Goal: Information Seeking & Learning: Learn about a topic

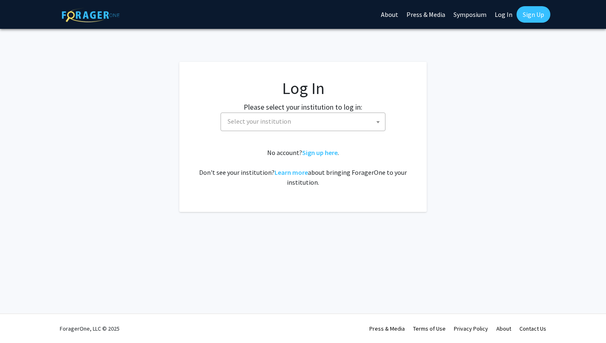
select select
click at [295, 125] on span "Select your institution" at bounding box center [304, 121] width 161 height 17
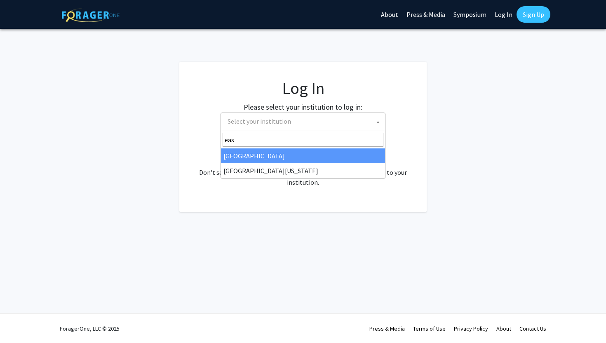
type input "eas"
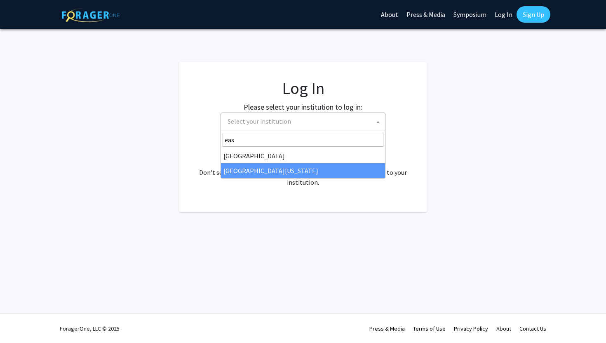
select select "29"
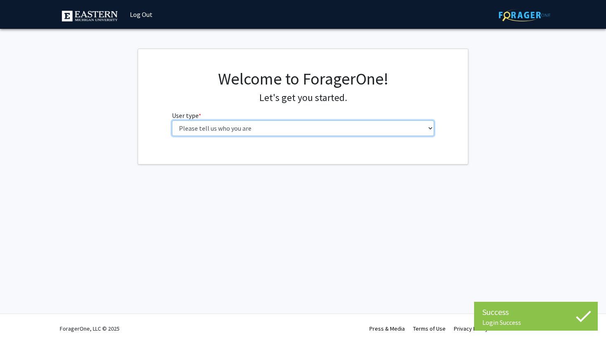
click at [316, 128] on select "Please tell us who you are Undergraduate Student Master's Student Doctoral Cand…" at bounding box center [303, 128] width 263 height 16
select select "1: undergrad"
click at [172, 120] on select "Please tell us who you are Undergraduate Student Master's Student Doctoral Cand…" at bounding box center [303, 128] width 263 height 16
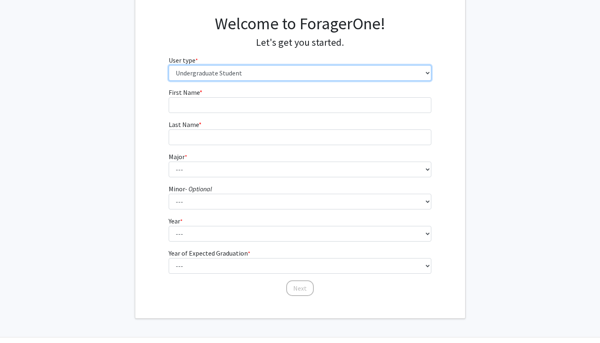
scroll to position [56, 0]
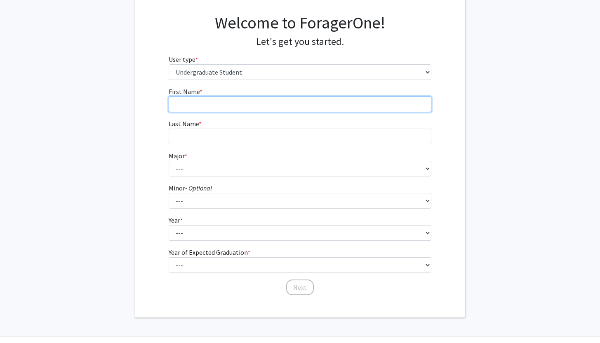
click at [264, 106] on input "First Name * required" at bounding box center [300, 104] width 263 height 16
type input "[PERSON_NAME]"
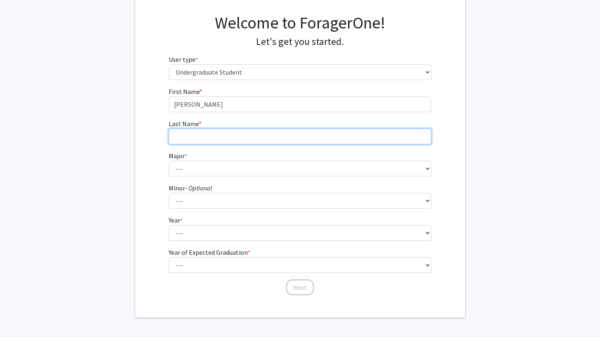
type input "Ghosh"
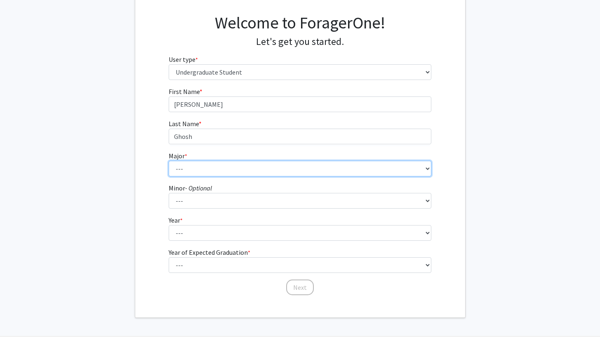
click at [238, 170] on select "--- Accounting Accounting + Tax Consulting Accounting Information Systems Accou…" at bounding box center [300, 169] width 263 height 16
select select "30: 2169"
click at [169, 161] on select "--- Accounting Accounting + Tax Consulting Accounting Information Systems Accou…" at bounding box center [300, 169] width 263 height 16
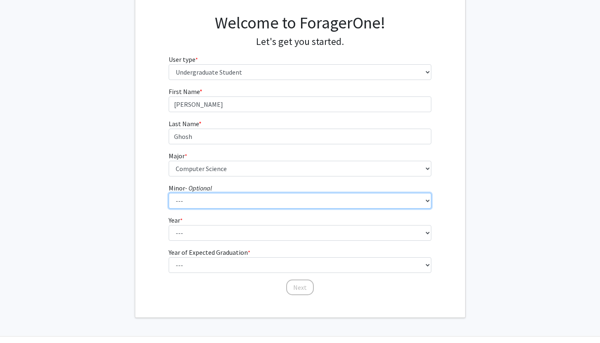
click at [214, 200] on select "--- Accounting African Studies Africology and African American Studies Aging St…" at bounding box center [300, 201] width 263 height 16
select select "52: 1728"
click at [169, 193] on select "--- Accounting African Studies Africology and African American Studies Aging St…" at bounding box center [300, 201] width 263 height 16
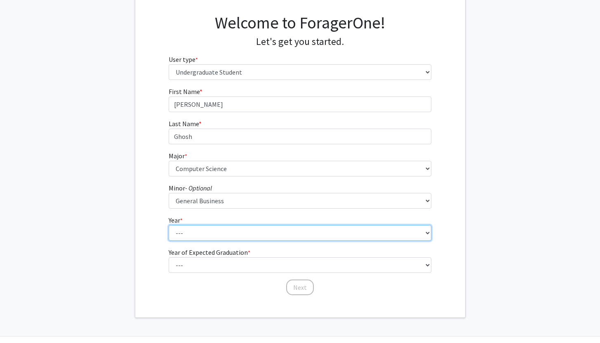
click at [197, 232] on select "--- First-year Sophomore Junior Senior Postbaccalaureate Certificate" at bounding box center [300, 233] width 263 height 16
select select "4: senior"
click at [169, 225] on select "--- First-year Sophomore Junior Senior Postbaccalaureate Certificate" at bounding box center [300, 233] width 263 height 16
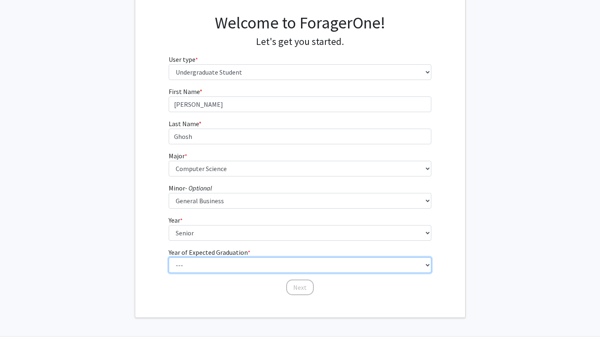
click at [202, 262] on select "--- 2025 2026 2027 2028 2029 2030 2031 2032 2033 2034" at bounding box center [300, 265] width 263 height 16
select select "2: 2026"
click at [169, 257] on select "--- 2025 2026 2027 2028 2029 2030 2031 2032 2033 2034" at bounding box center [300, 265] width 263 height 16
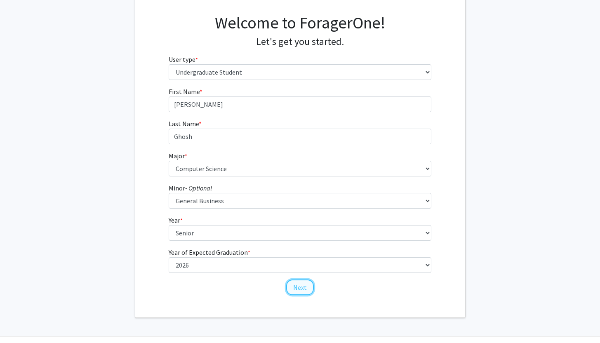
click at [302, 288] on button "Next" at bounding box center [300, 287] width 28 height 16
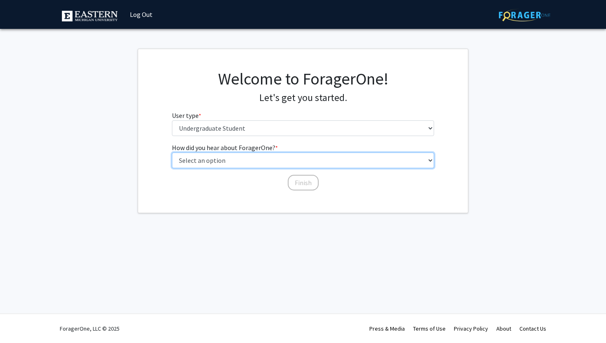
click at [270, 159] on select "Select an option Peer/student recommendation Faculty/staff recommendation Unive…" at bounding box center [303, 160] width 263 height 16
click at [172, 152] on select "Select an option Peer/student recommendation Faculty/staff recommendation Unive…" at bounding box center [303, 160] width 263 height 16
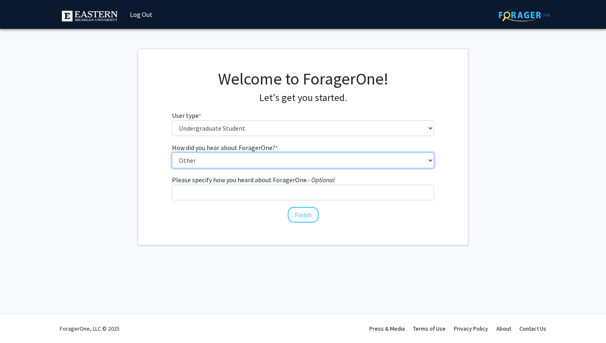
click at [272, 162] on select "Select an option Peer/student recommendation Faculty/staff recommendation Unive…" at bounding box center [303, 160] width 263 height 16
select select "3: university_website"
click at [172, 152] on select "Select an option Peer/student recommendation Faculty/staff recommendation Unive…" at bounding box center [303, 160] width 263 height 16
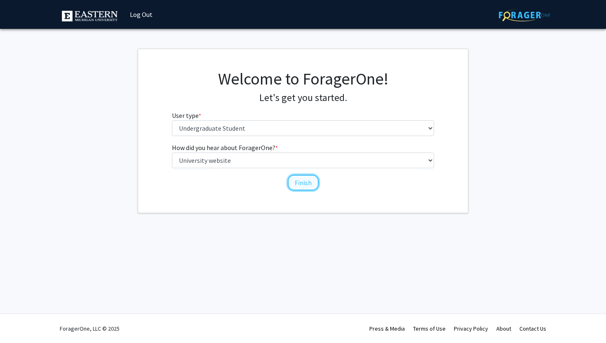
click at [303, 180] on button "Finish" at bounding box center [303, 183] width 31 height 16
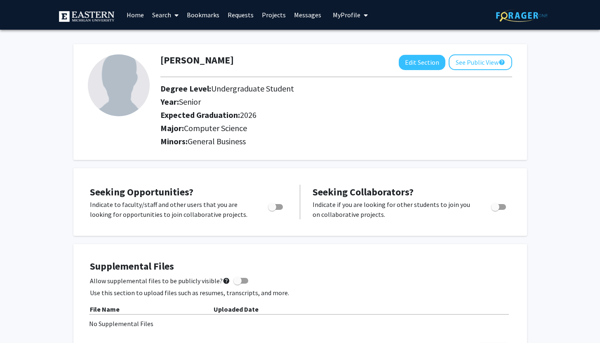
click at [136, 14] on link "Home" at bounding box center [135, 14] width 26 height 29
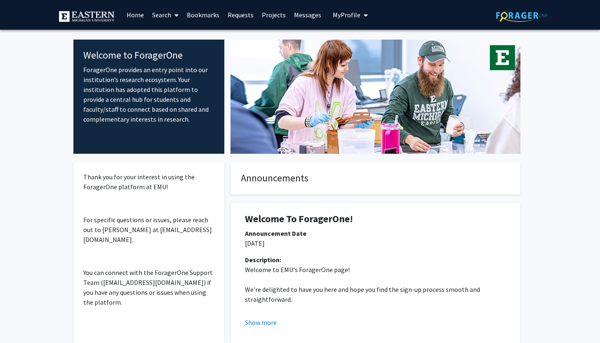
click at [50, 192] on fg-internal-home-page "Welcome to ForagerOne ForagerOne provides an entry point into our institution’s…" at bounding box center [300, 210] width 600 height 360
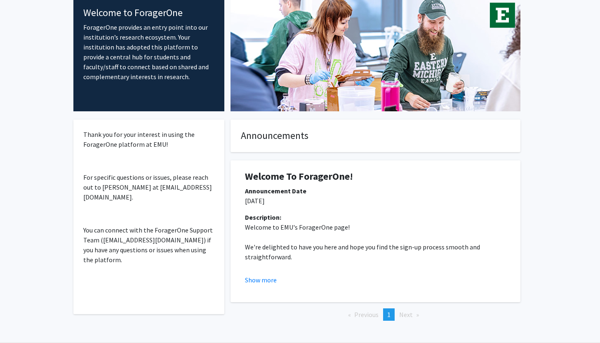
scroll to position [71, 0]
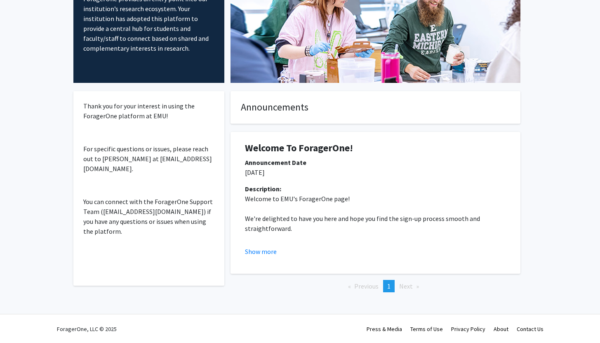
click at [405, 287] on span "Next page" at bounding box center [406, 286] width 14 height 8
click at [266, 248] on button "Show more" at bounding box center [261, 251] width 32 height 10
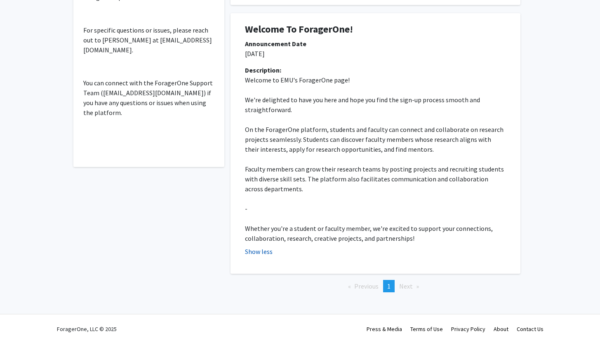
scroll to position [0, 0]
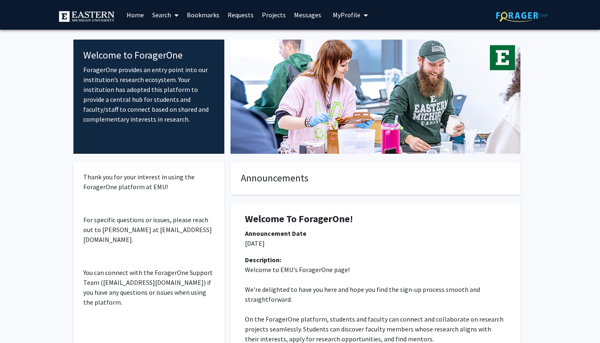
click at [157, 16] on link "Search" at bounding box center [165, 14] width 35 height 29
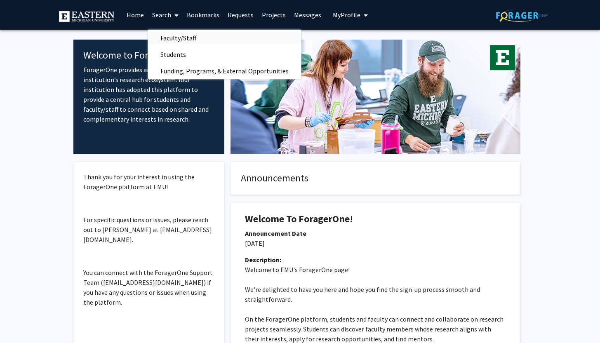
click at [167, 37] on span "Faculty/Staff" at bounding box center [178, 38] width 61 height 16
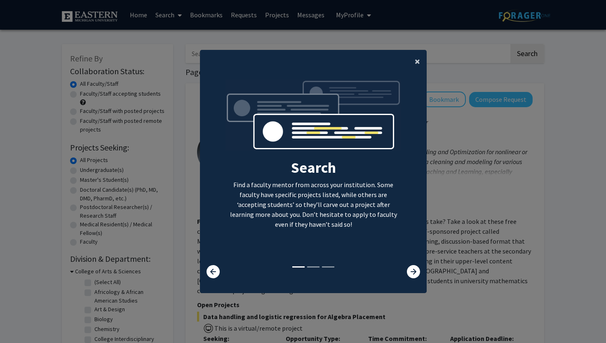
click at [415, 60] on span "×" at bounding box center [417, 61] width 5 height 13
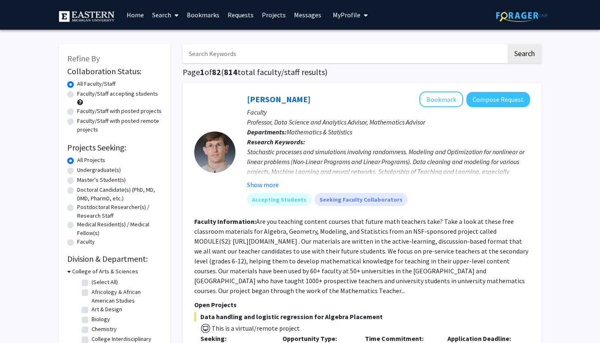
click at [267, 183] on button "Show more" at bounding box center [263, 185] width 32 height 10
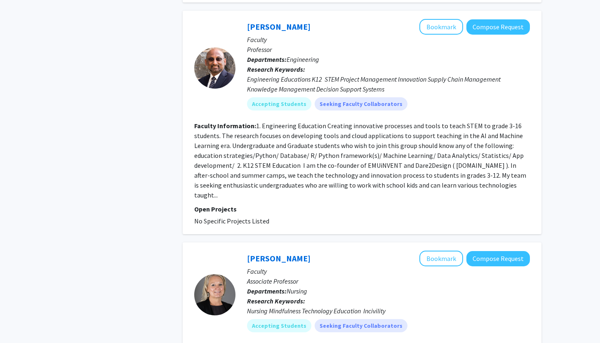
scroll to position [3116, 0]
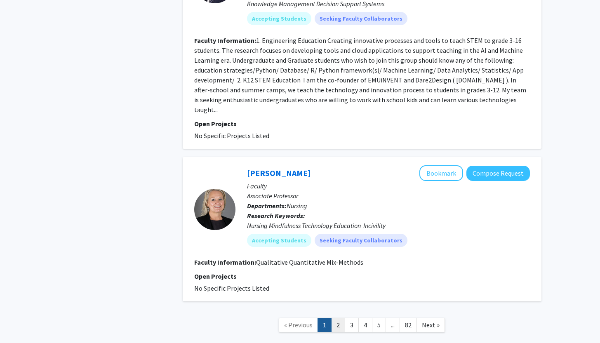
click at [338, 318] on link "2" at bounding box center [338, 325] width 14 height 14
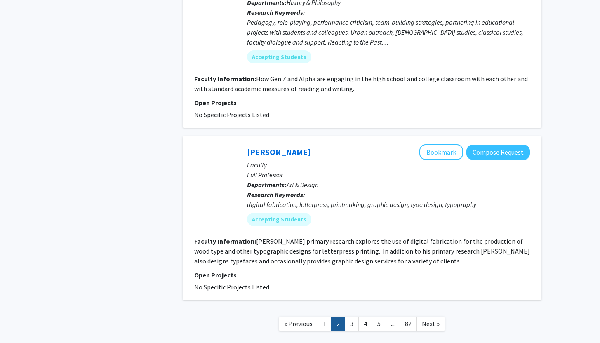
scroll to position [1754, 0]
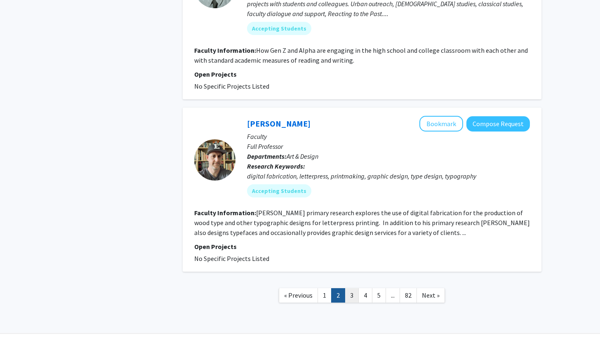
click at [350, 288] on link "3" at bounding box center [352, 295] width 14 height 14
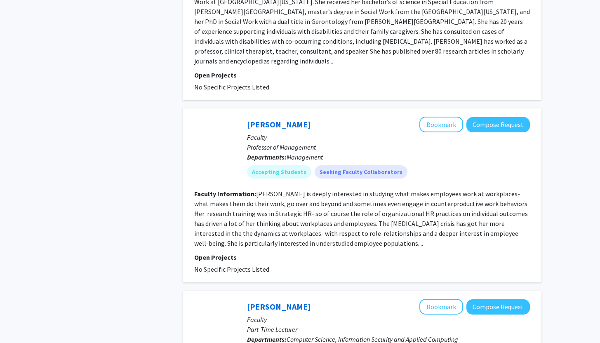
scroll to position [1848, 0]
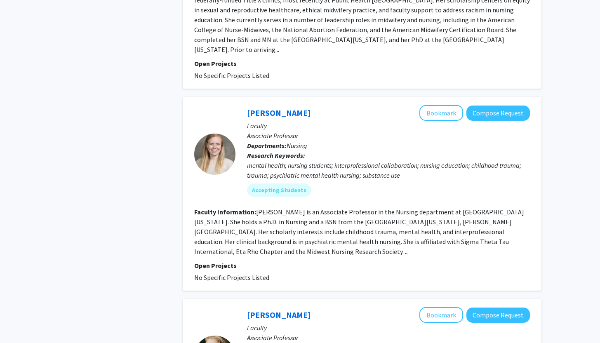
scroll to position [0, 0]
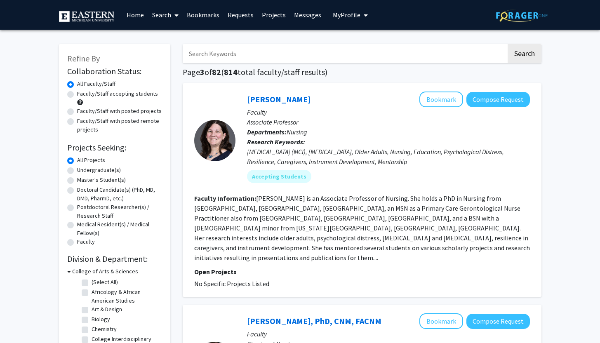
click at [77, 171] on label "Undergraduate(s)" at bounding box center [99, 170] width 44 height 9
click at [77, 171] on input "Undergraduate(s)" at bounding box center [79, 168] width 5 height 5
radio input "true"
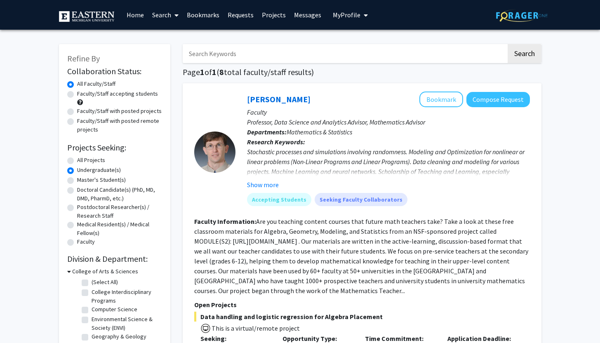
click at [166, 19] on link "Search" at bounding box center [165, 14] width 35 height 29
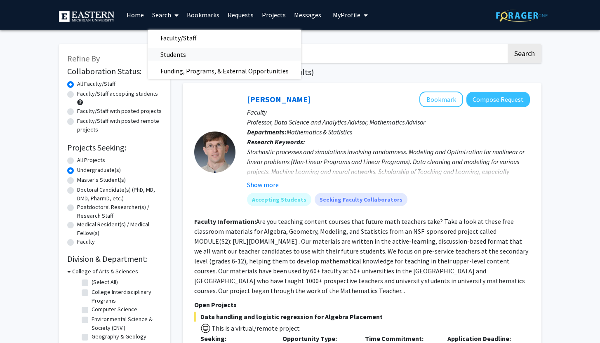
click at [169, 53] on span "Students" at bounding box center [173, 54] width 50 height 16
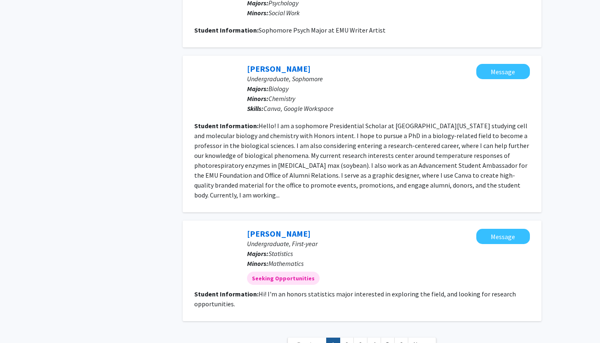
scroll to position [879, 0]
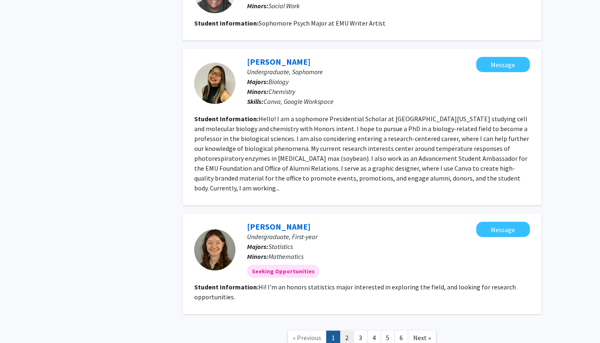
click at [347, 331] on link "2" at bounding box center [347, 338] width 14 height 14
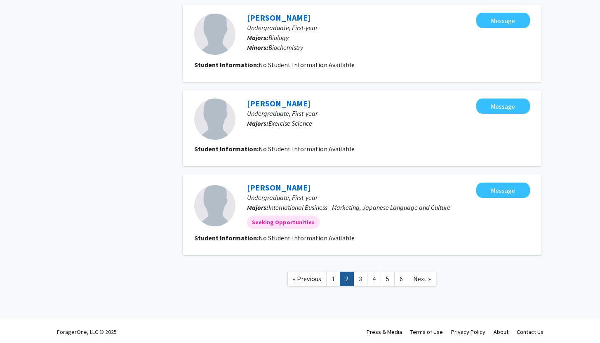
scroll to position [788, 0]
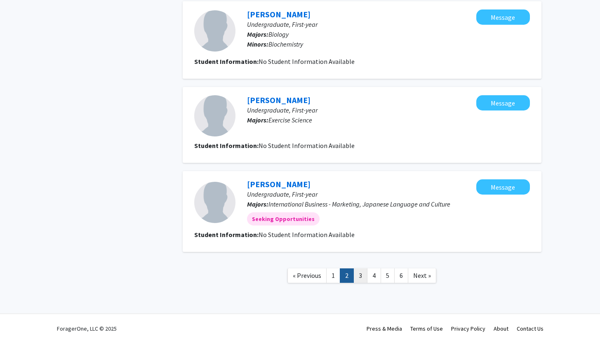
click at [363, 277] on link "3" at bounding box center [360, 275] width 14 height 14
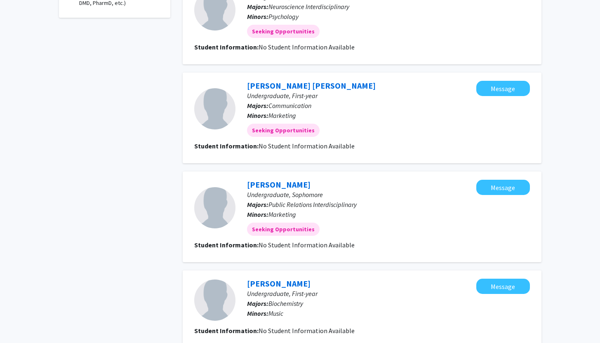
scroll to position [766, 0]
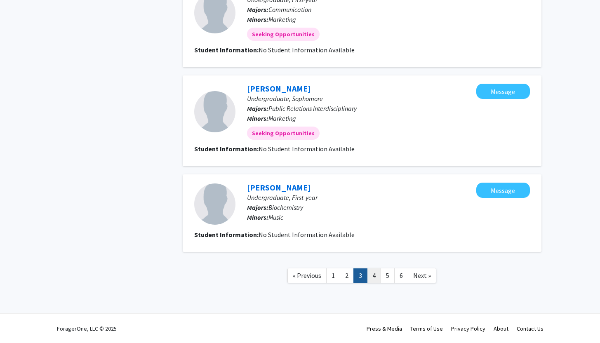
click at [376, 276] on link "4" at bounding box center [374, 275] width 14 height 14
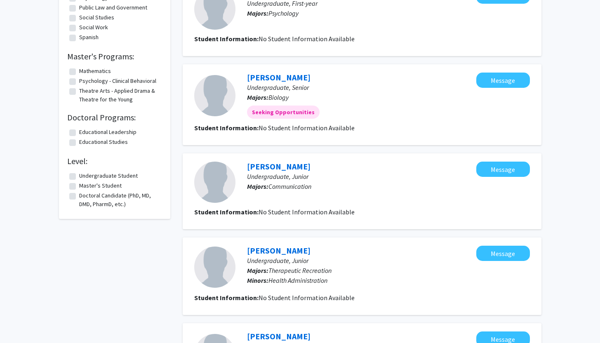
scroll to position [705, 0]
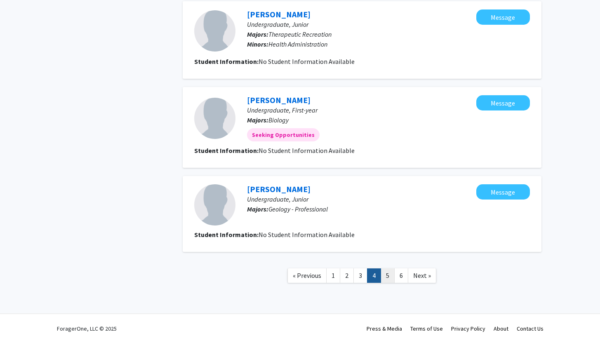
click at [385, 282] on link "5" at bounding box center [387, 275] width 14 height 14
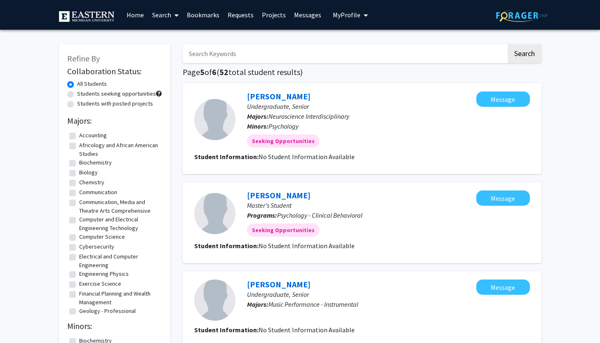
click at [77, 105] on label "Students with posted projects" at bounding box center [115, 103] width 76 height 9
click at [77, 105] on input "Students with posted projects" at bounding box center [79, 101] width 5 height 5
radio input "true"
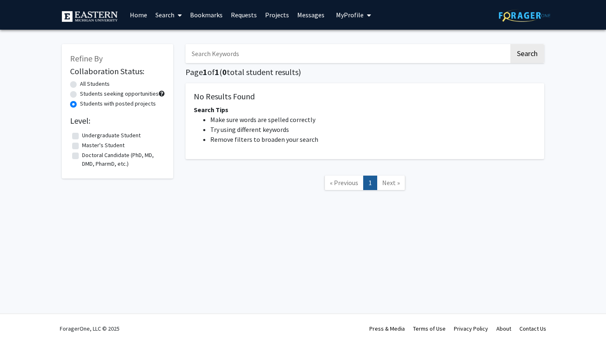
click at [211, 16] on link "Bookmarks" at bounding box center [206, 14] width 41 height 29
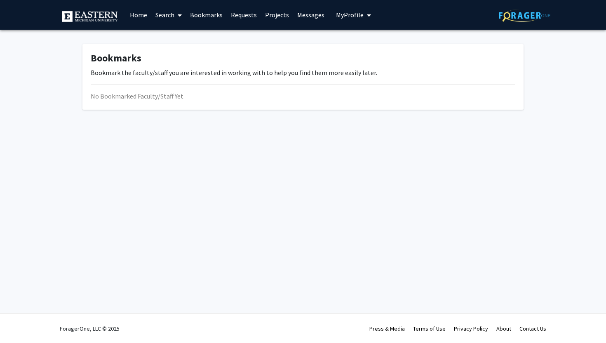
click at [244, 19] on link "Requests" at bounding box center [244, 14] width 34 height 29
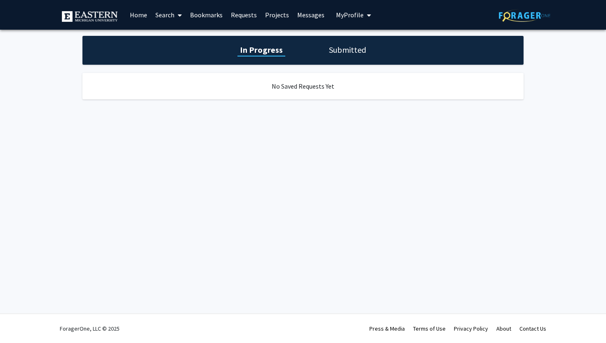
click at [244, 15] on link "Requests" at bounding box center [244, 14] width 34 height 29
click at [274, 15] on link "Projects" at bounding box center [277, 14] width 32 height 29
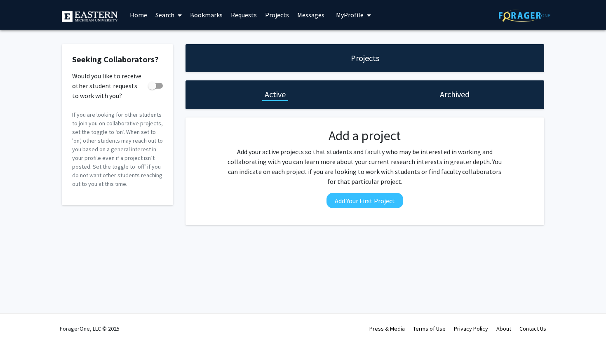
click at [304, 14] on link "Messages" at bounding box center [310, 14] width 35 height 29
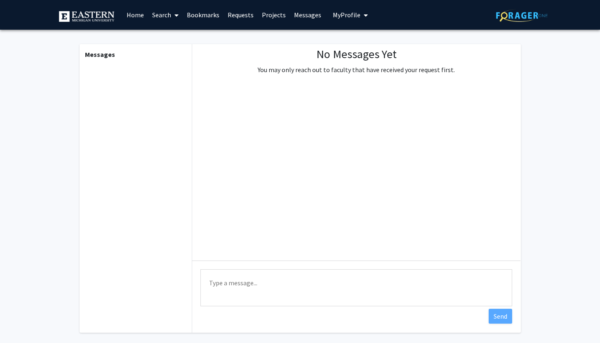
click at [341, 14] on span "My Profile" at bounding box center [347, 15] width 28 height 8
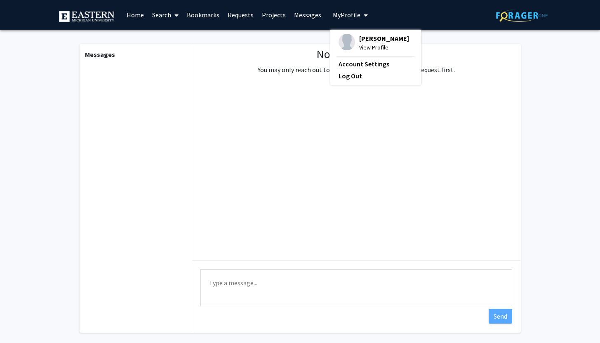
click at [152, 15] on link "Search" at bounding box center [165, 14] width 35 height 29
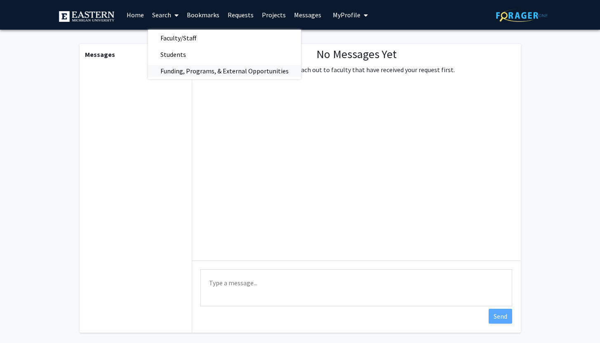
click at [174, 68] on span "Funding, Programs, & External Opportunities" at bounding box center [224, 71] width 153 height 16
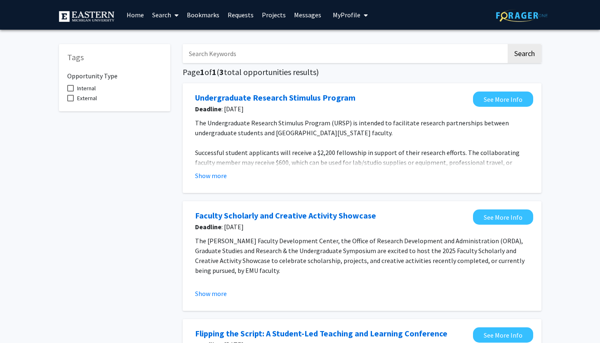
click at [149, 253] on div "Tags Opportunity Type Internal External" at bounding box center [115, 249] width 124 height 426
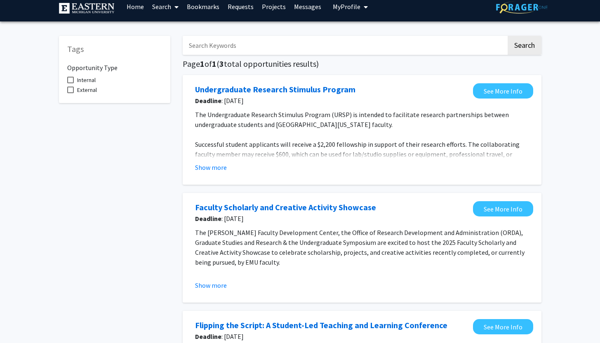
scroll to position [10, 0]
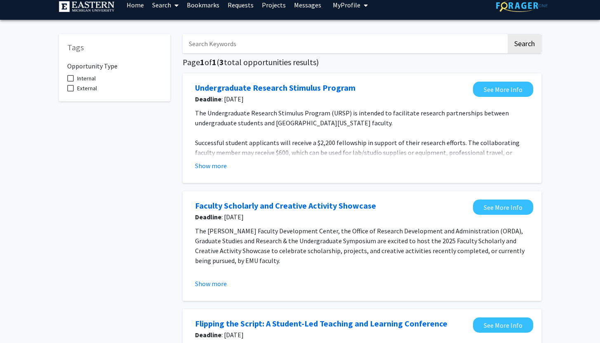
click at [132, 201] on div "Tags Opportunity Type Internal External" at bounding box center [115, 239] width 124 height 426
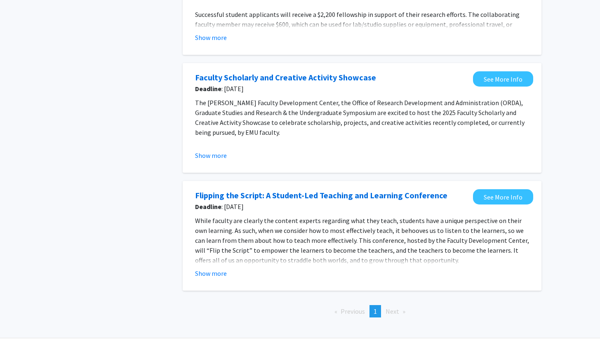
scroll to position [140, 0]
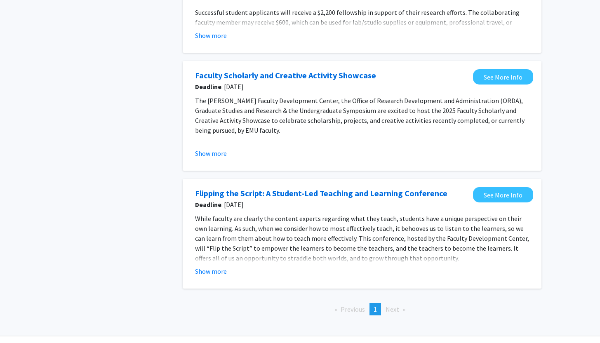
click at [389, 310] on span "Next page" at bounding box center [392, 309] width 14 height 8
click at [214, 272] on button "Show more" at bounding box center [211, 271] width 32 height 10
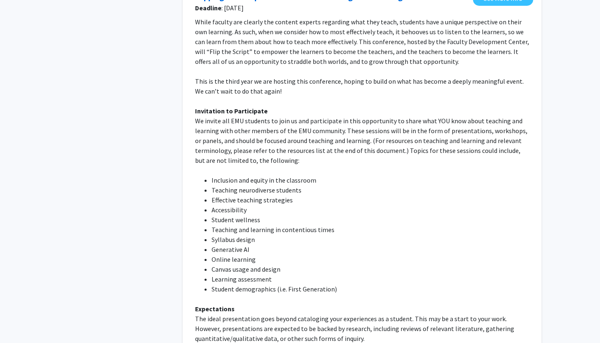
scroll to position [0, 0]
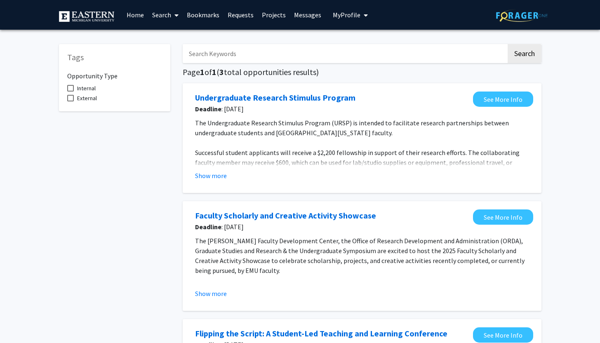
click at [88, 19] on img at bounding box center [87, 16] width 56 height 11
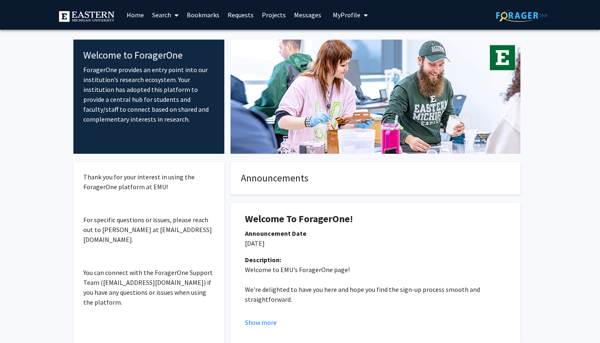
click at [37, 155] on fg-internal-home-page "Welcome to ForagerOne ForagerOne provides an entry point into our institution’s…" at bounding box center [300, 210] width 600 height 360
